Goal: Browse casually

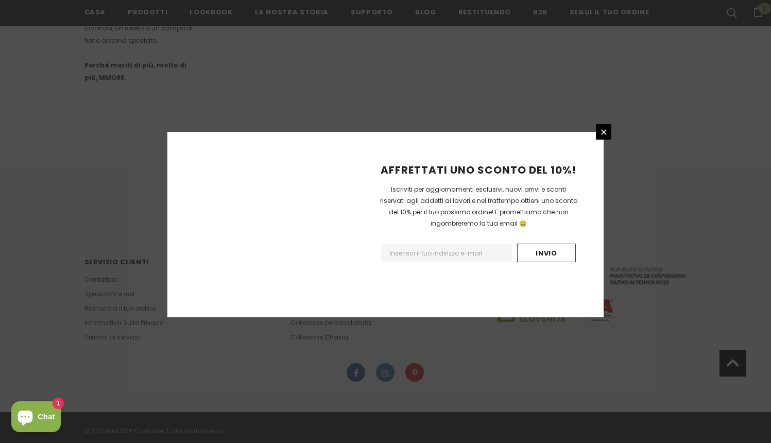
scroll to position [613, 0]
